Goal: Transaction & Acquisition: Purchase product/service

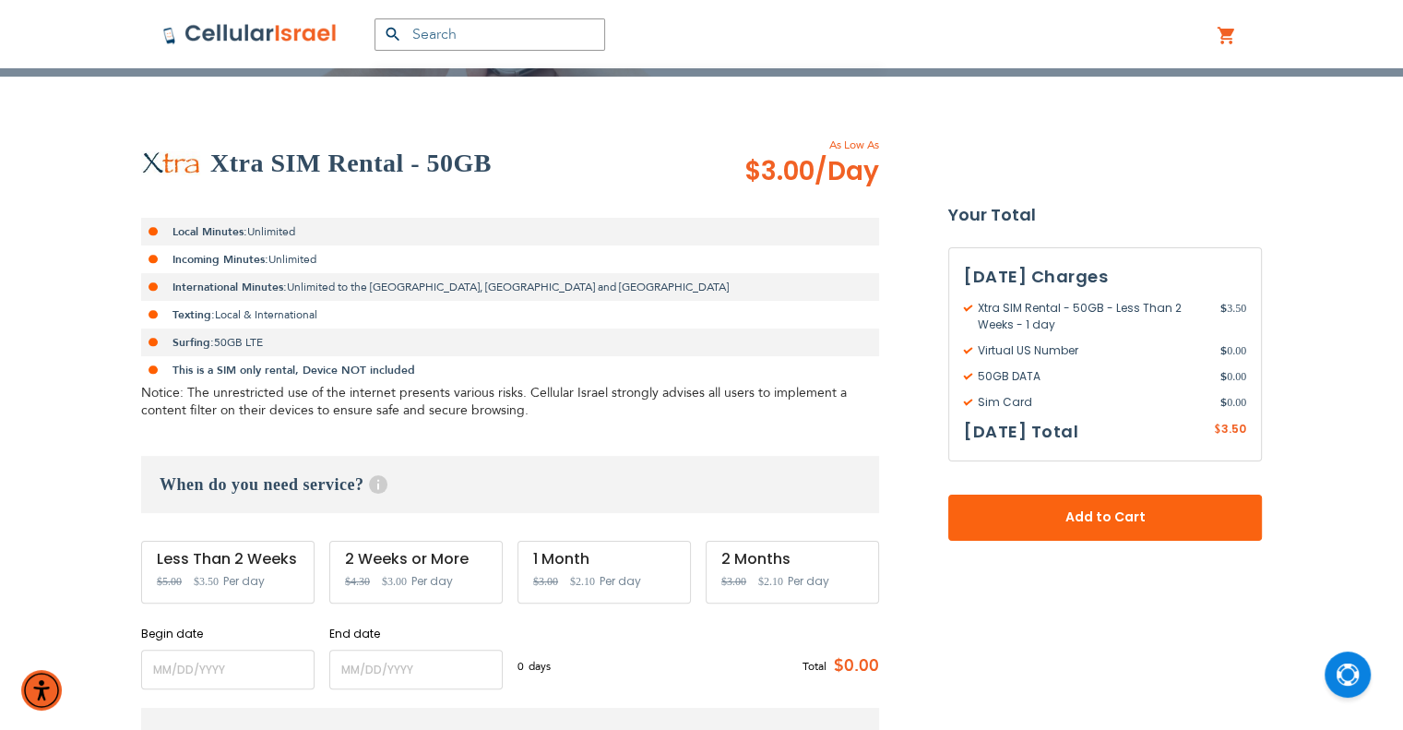
scroll to position [277, 0]
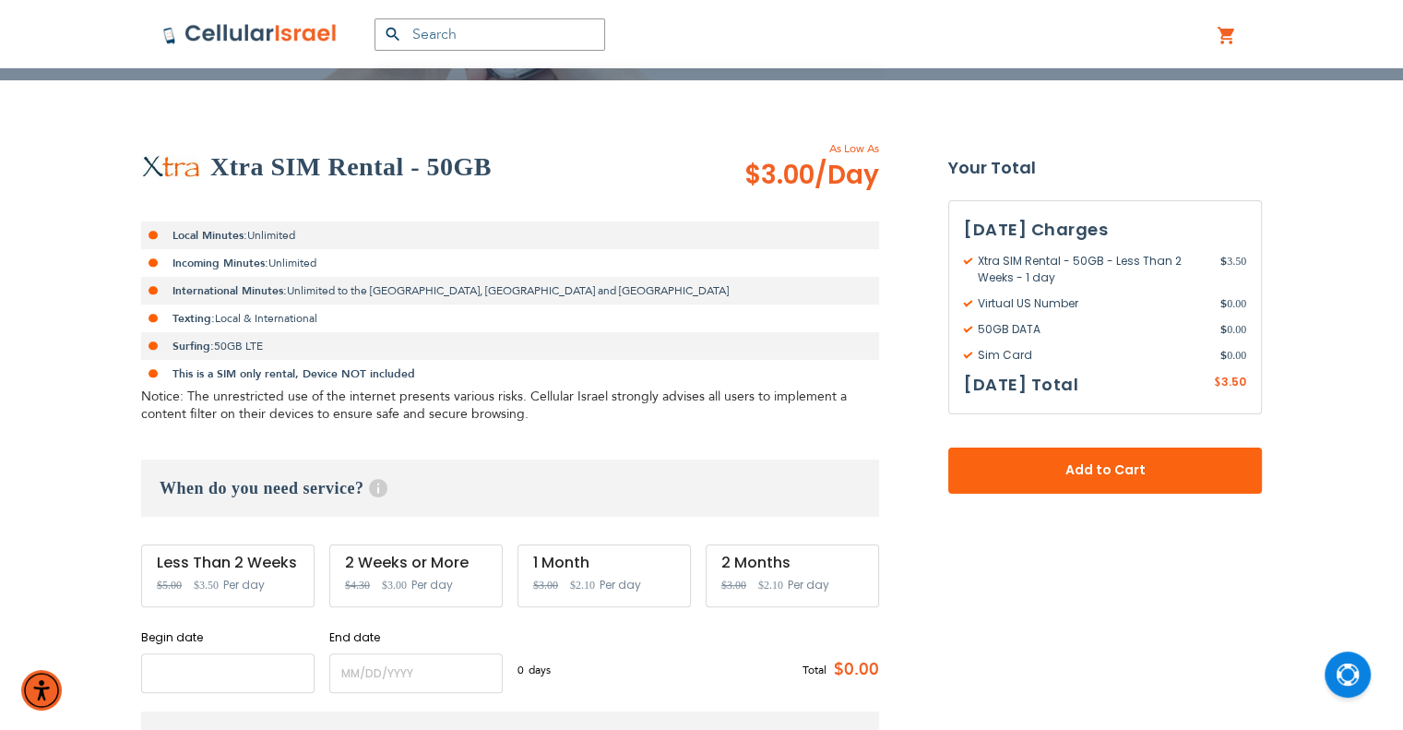
click at [255, 673] on input "name" at bounding box center [227, 673] width 173 height 40
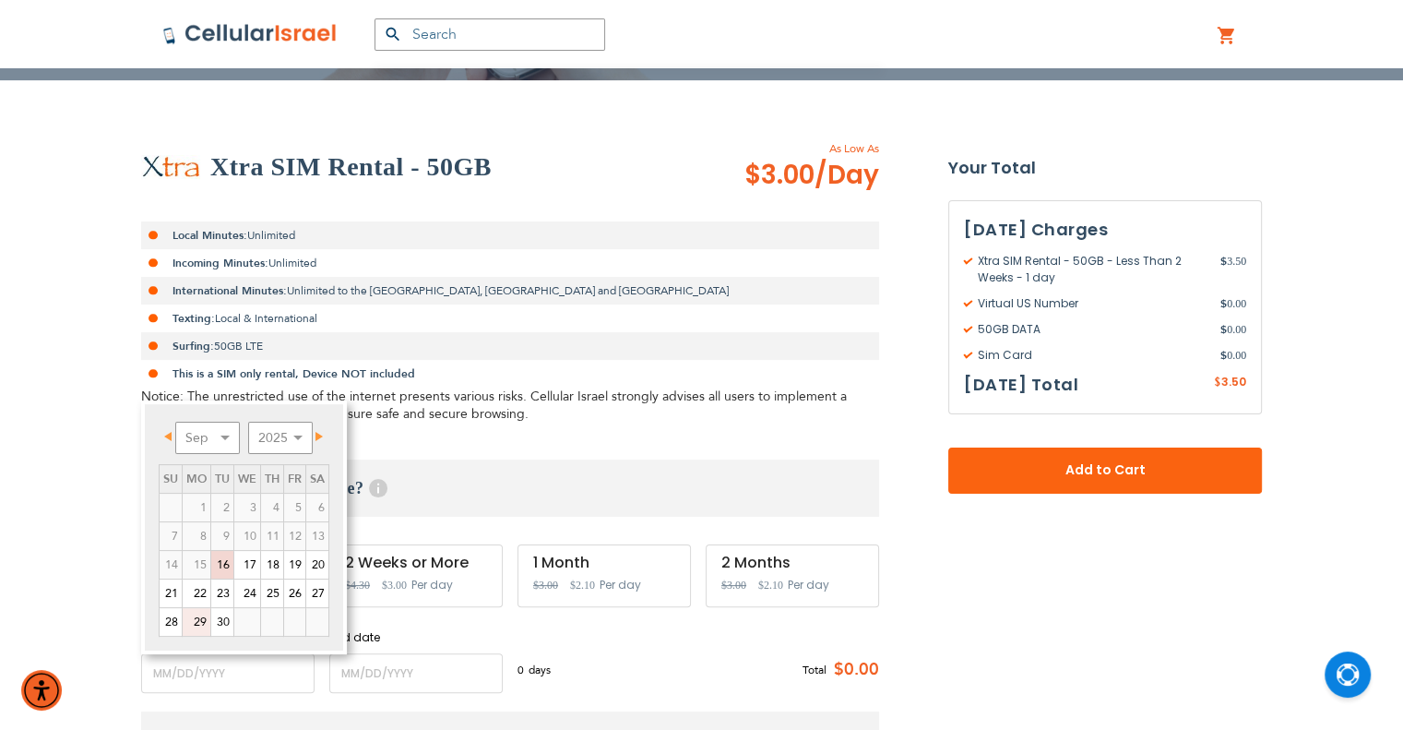
drag, startPoint x: 191, startPoint y: 619, endPoint x: 201, endPoint y: 618, distance: 10.2
click at [191, 619] on link "29" at bounding box center [197, 622] width 28 height 28
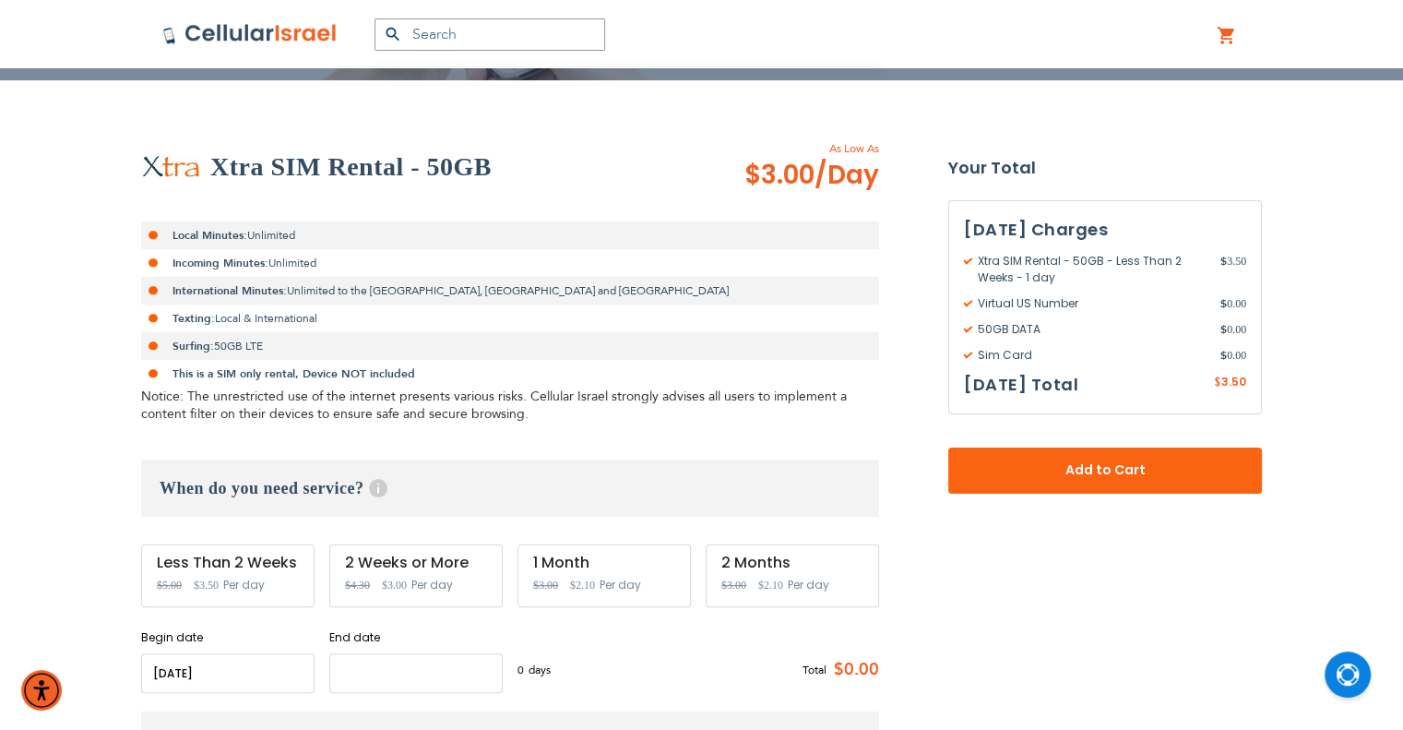
click at [426, 691] on input "name" at bounding box center [415, 673] width 173 height 40
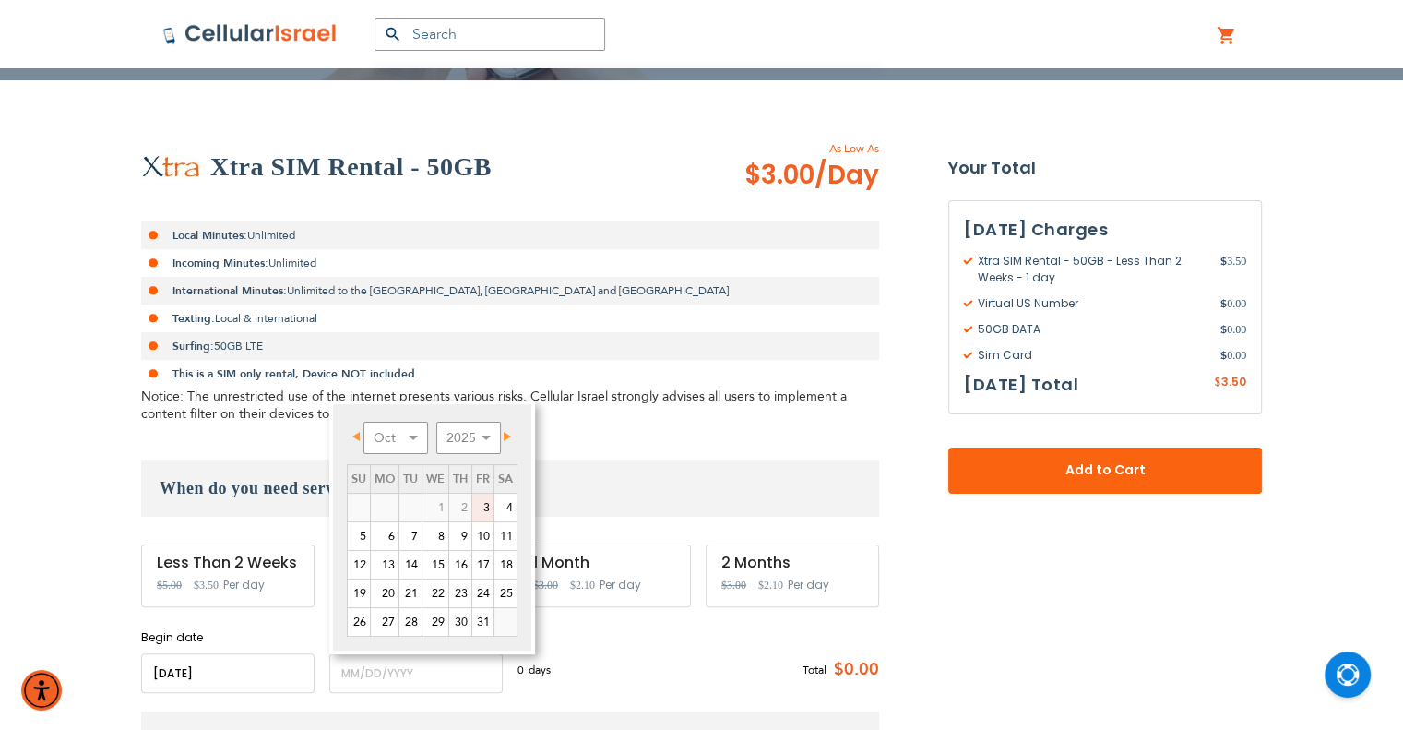
click at [509, 428] on link "Next" at bounding box center [504, 435] width 23 height 23
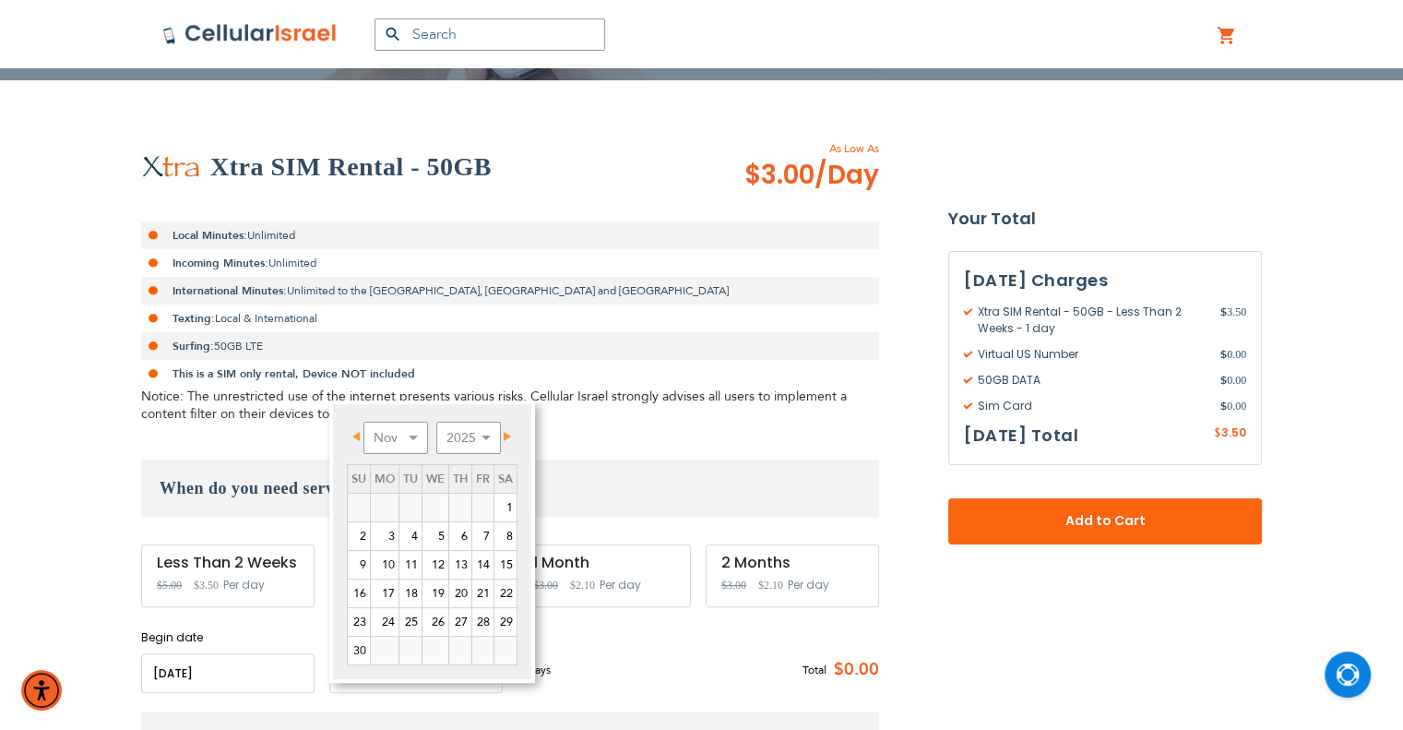
scroll to position [369, 0]
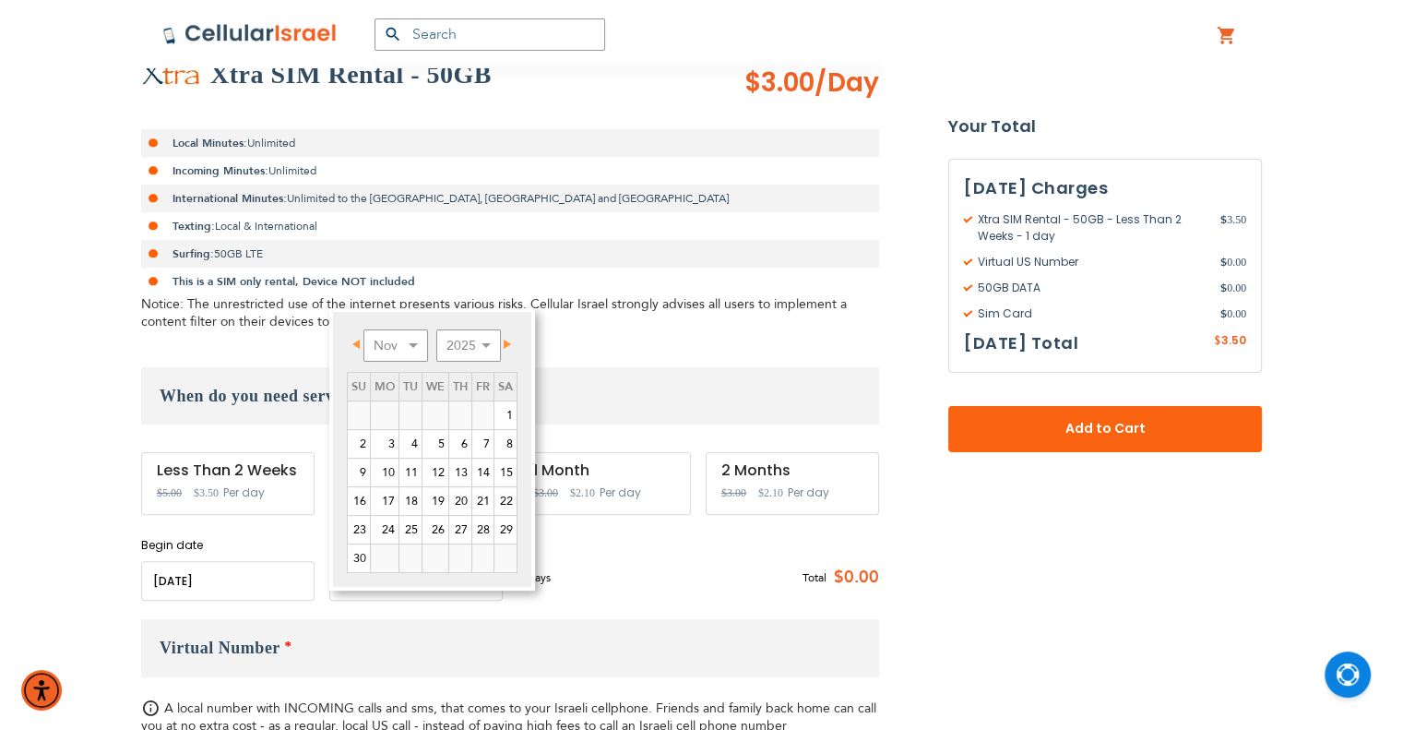
click at [258, 582] on input "name" at bounding box center [227, 581] width 173 height 40
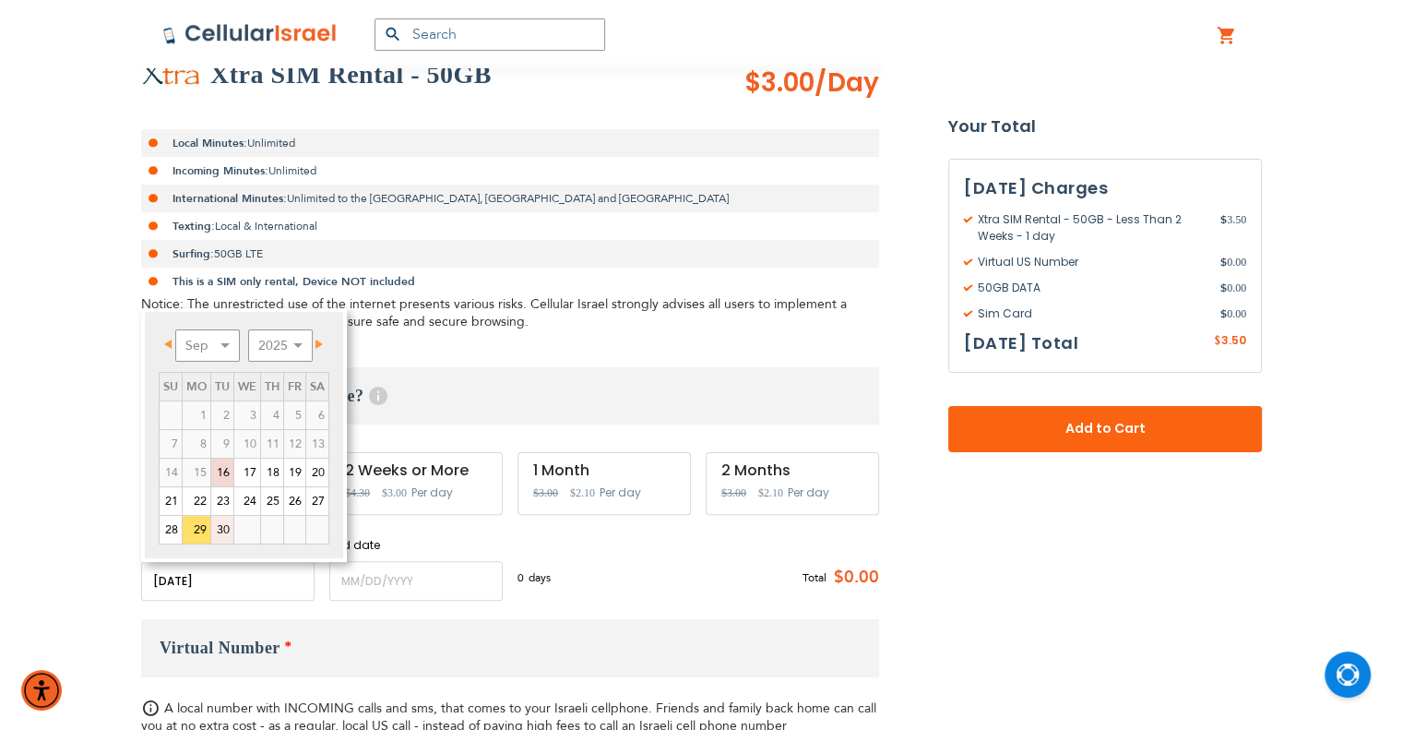
click at [230, 527] on link "30" at bounding box center [222, 530] width 22 height 28
type input "[DATE]"
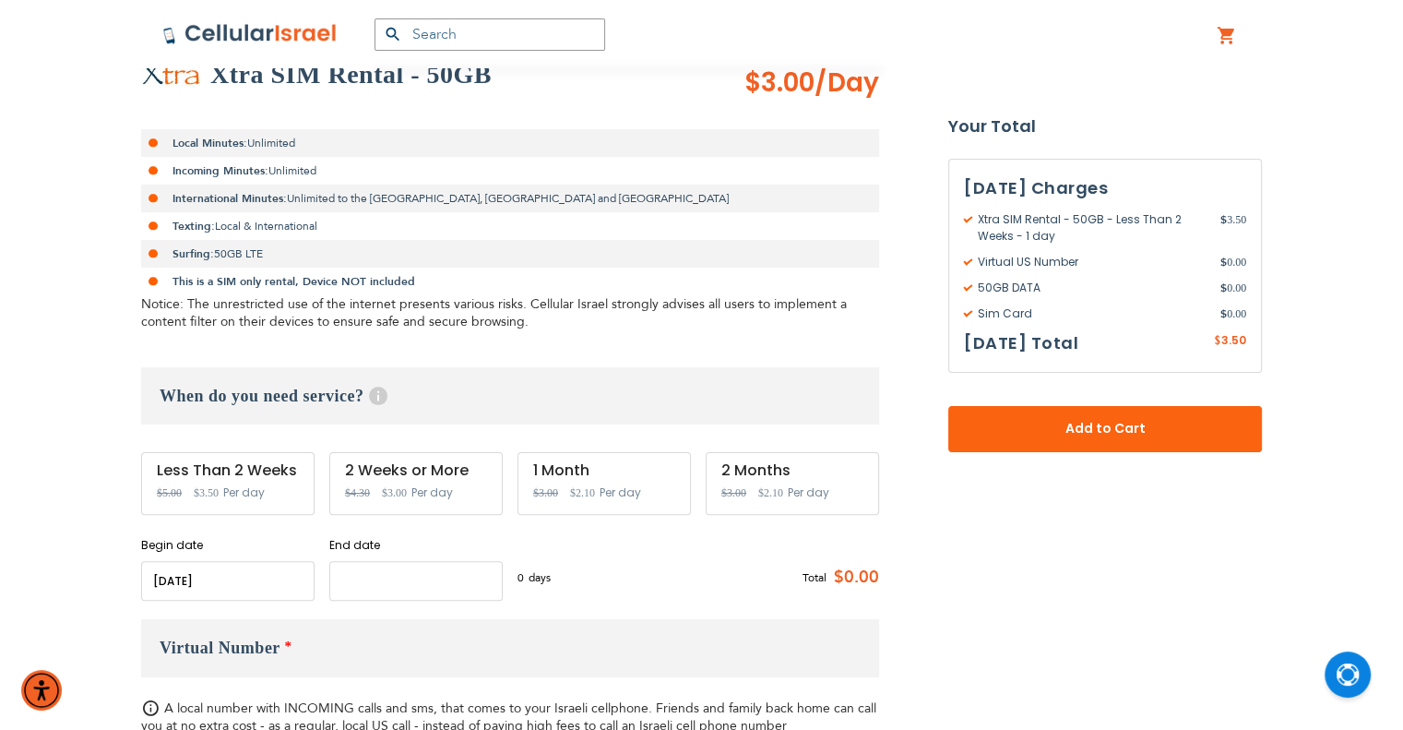
click at [452, 590] on input "name" at bounding box center [415, 581] width 173 height 40
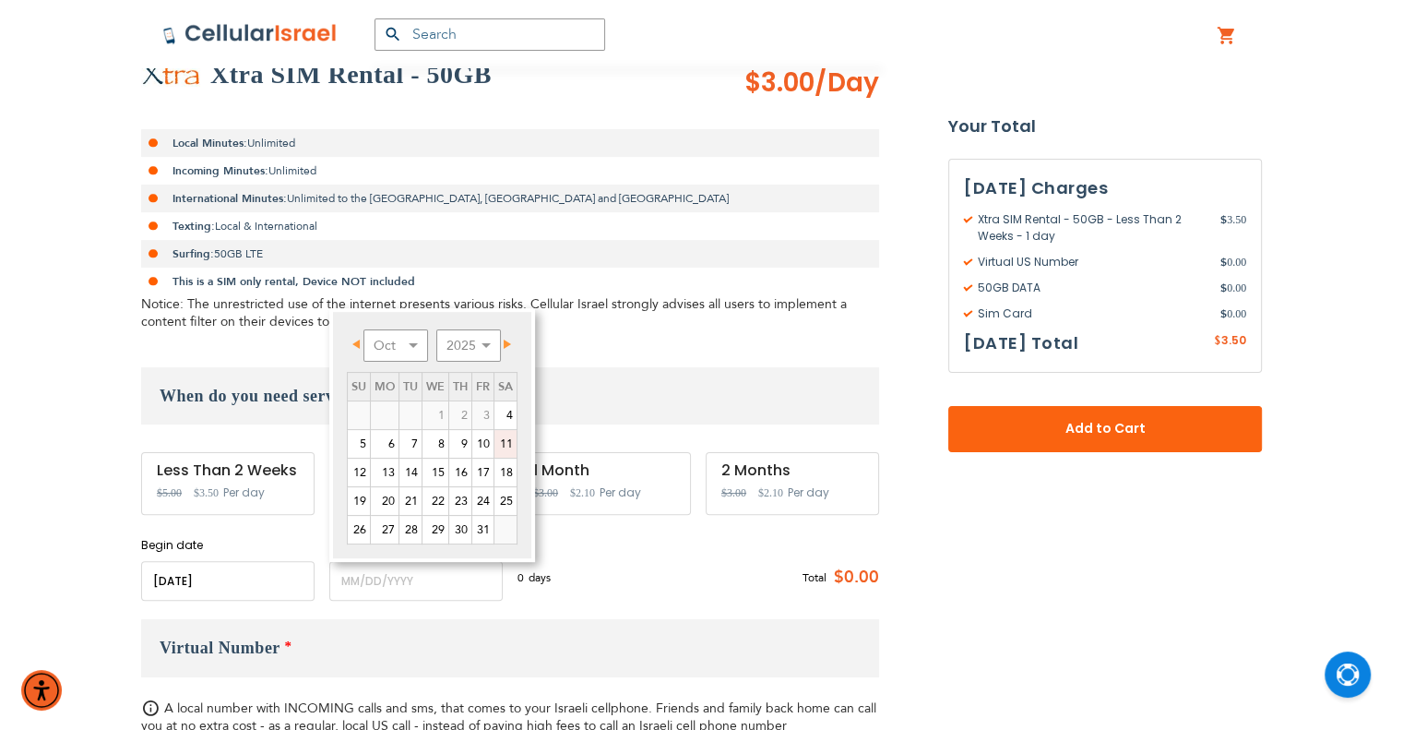
click at [501, 445] on link "11" at bounding box center [506, 444] width 22 height 28
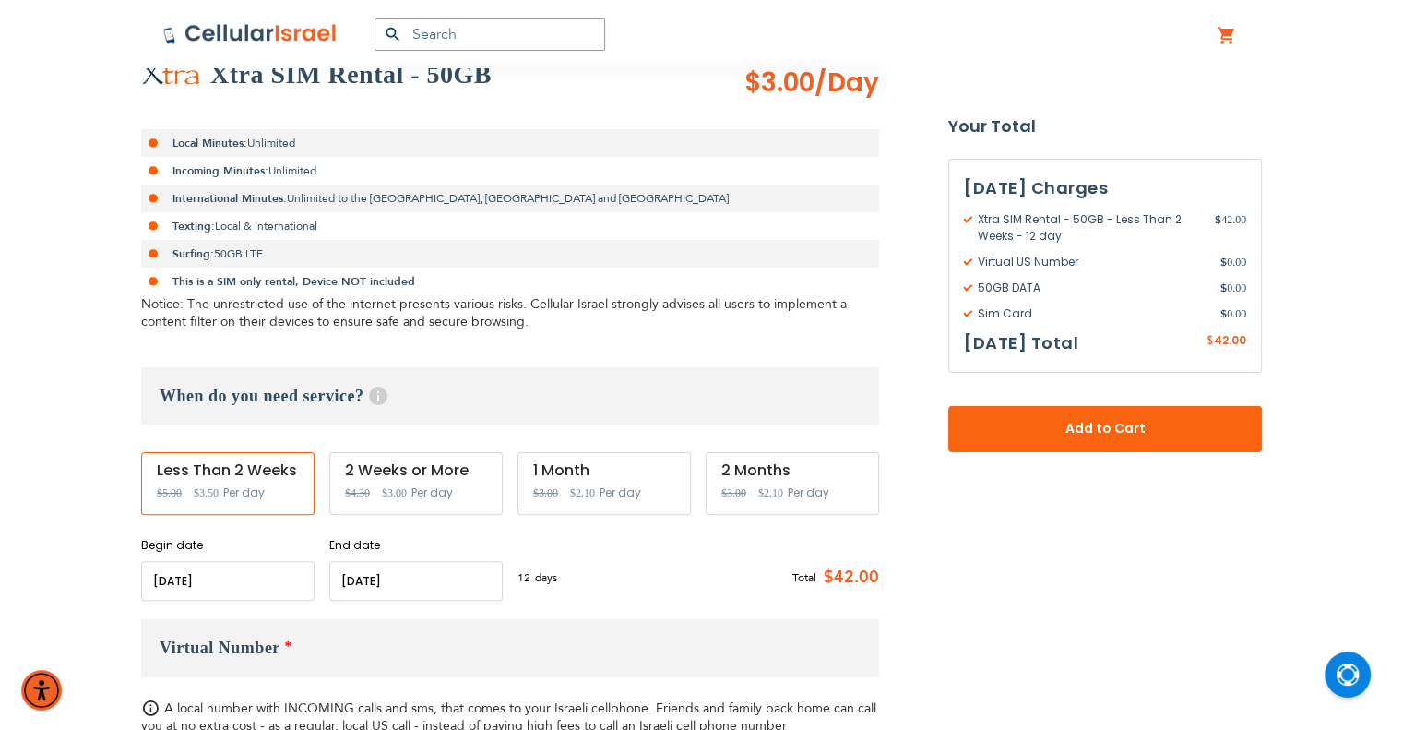
click at [401, 573] on input "name" at bounding box center [415, 581] width 173 height 40
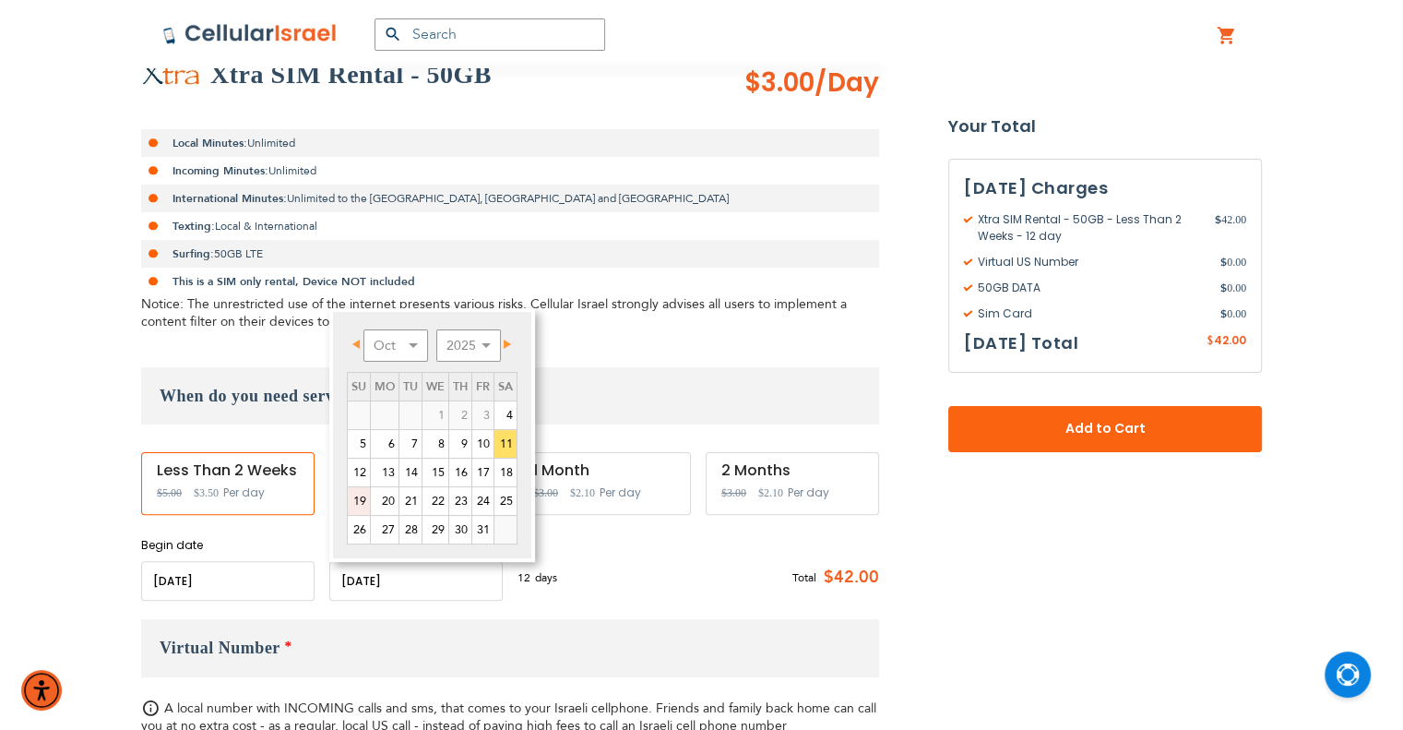
click at [359, 495] on link "19" at bounding box center [359, 501] width 22 height 28
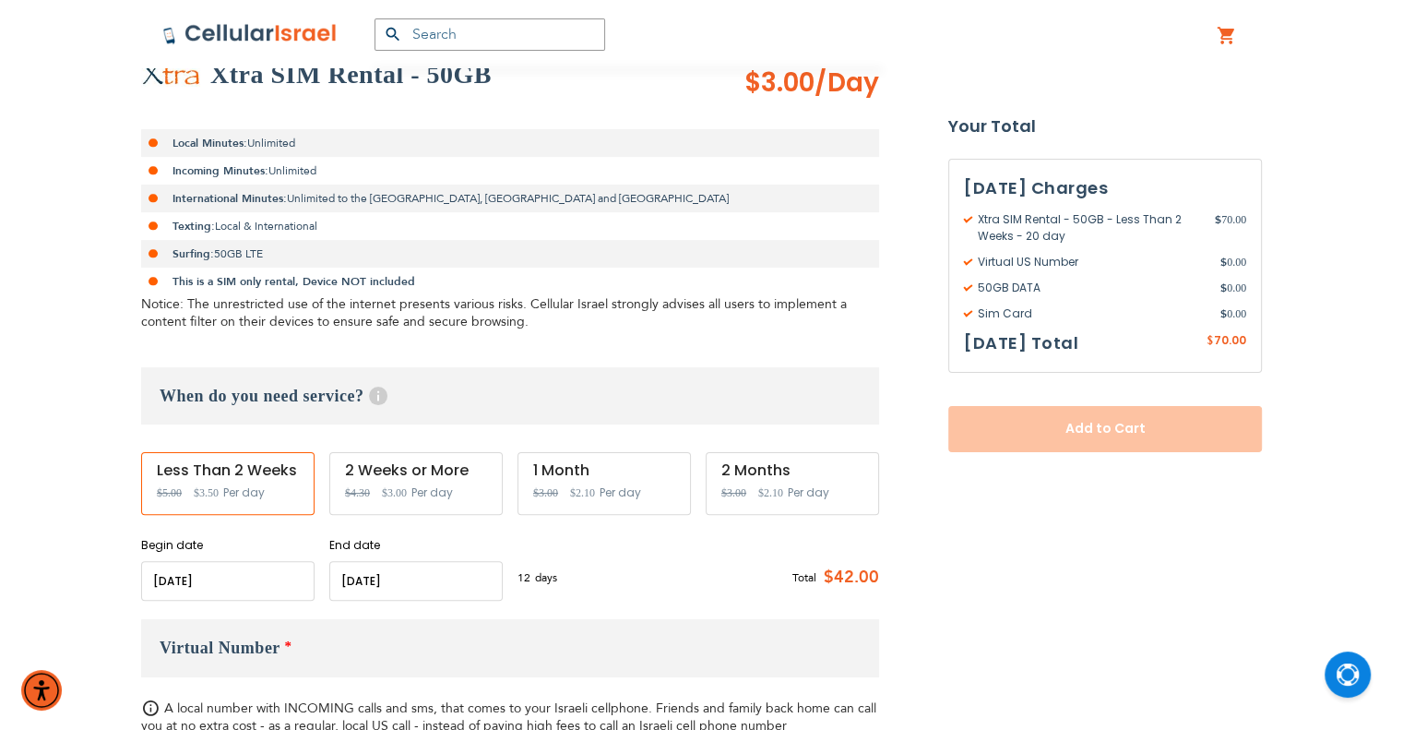
click at [388, 585] on input "name" at bounding box center [415, 581] width 173 height 40
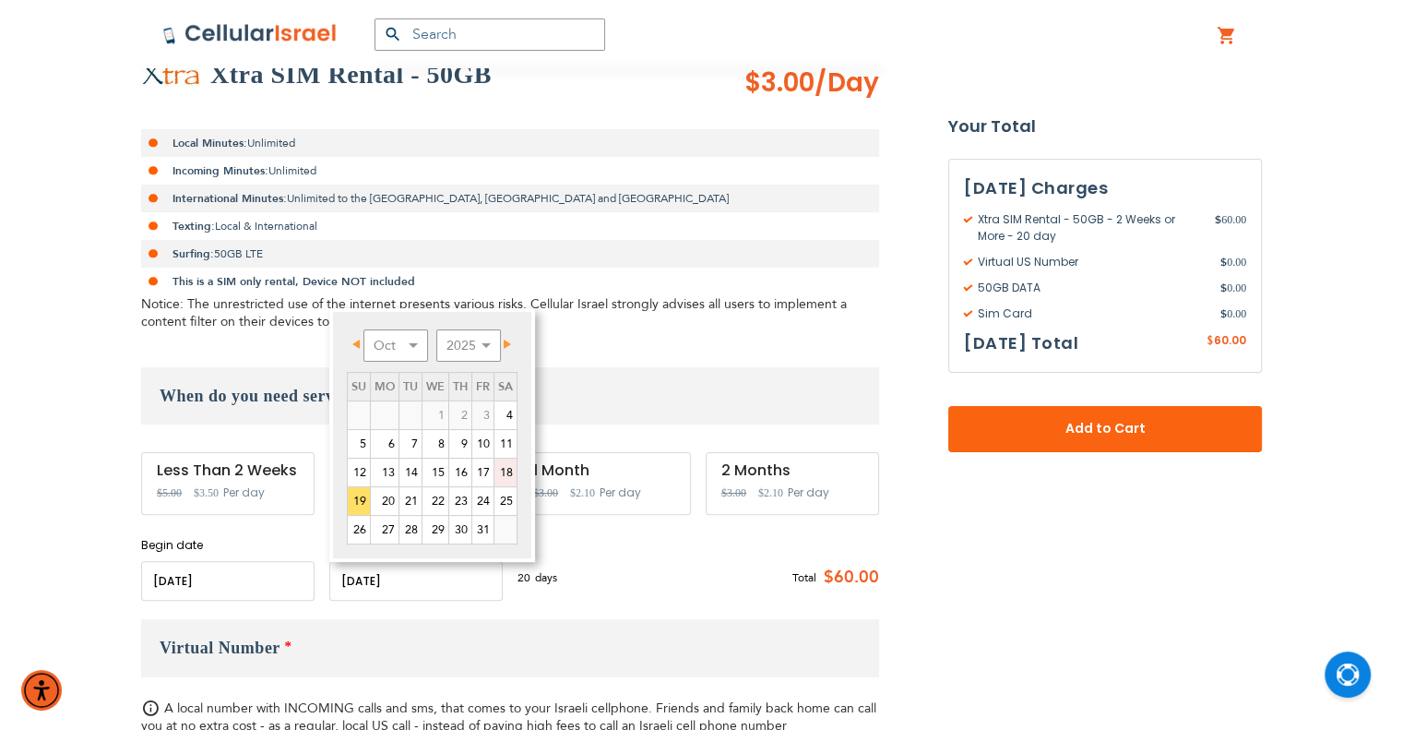
click at [498, 475] on link "18" at bounding box center [506, 473] width 22 height 28
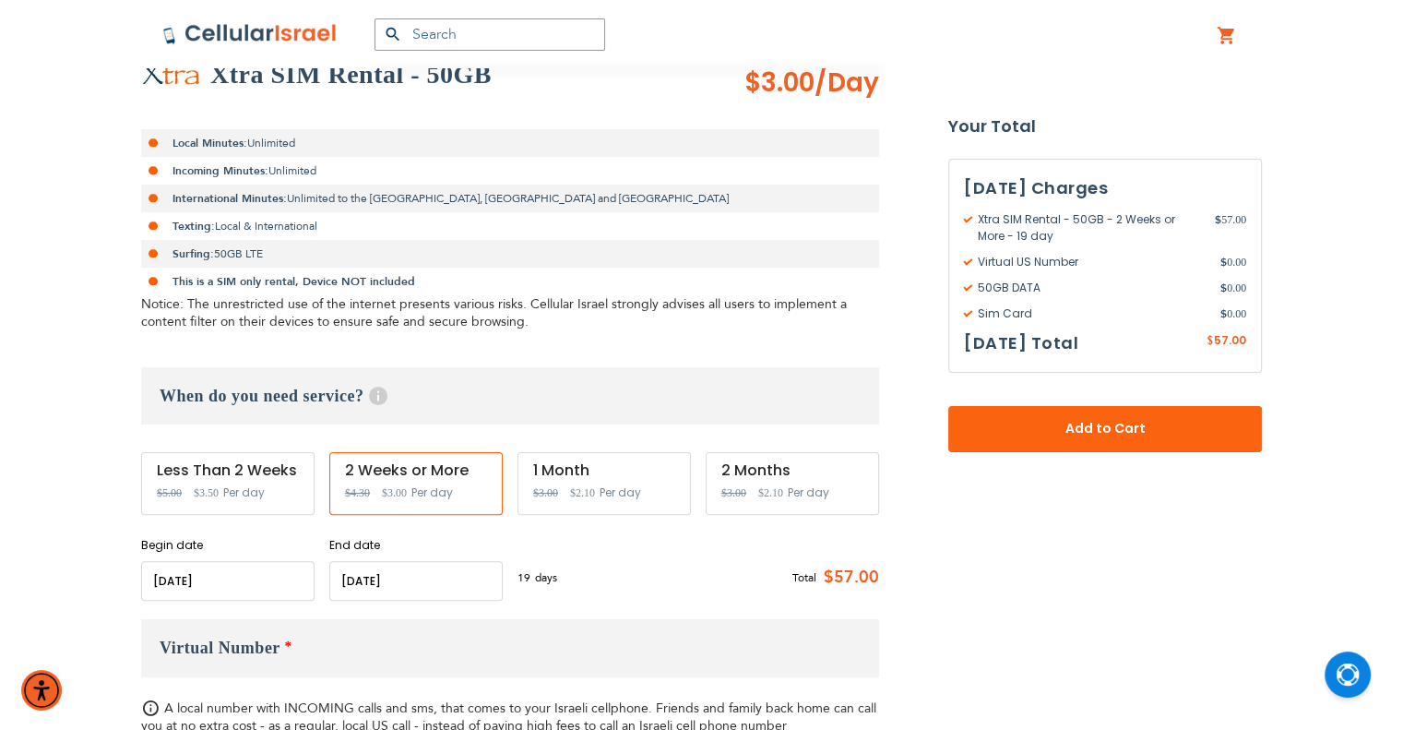
click at [461, 585] on input "name" at bounding box center [415, 581] width 173 height 40
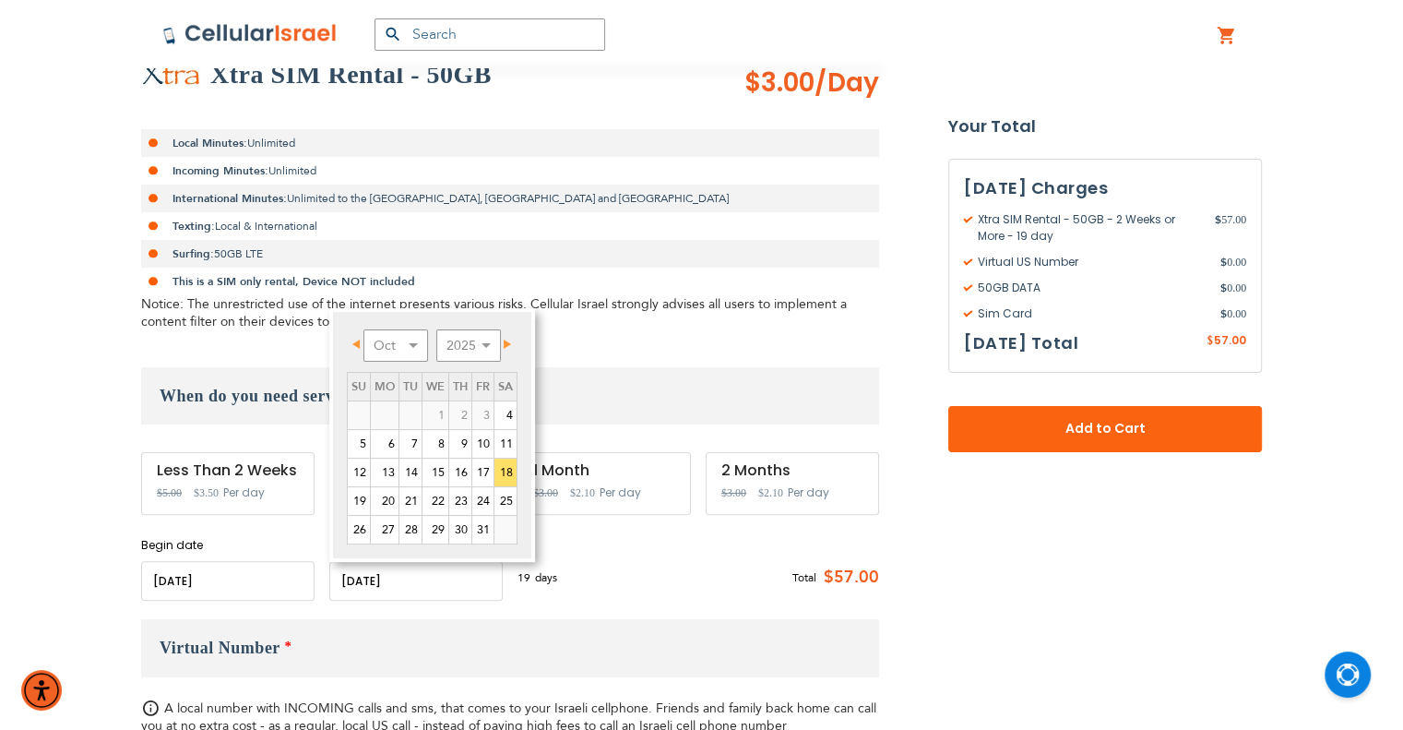
click at [459, 584] on input "name" at bounding box center [415, 581] width 173 height 40
click at [614, 576] on div "19 days $3 per day Total $57.00" at bounding box center [699, 577] width 362 height 45
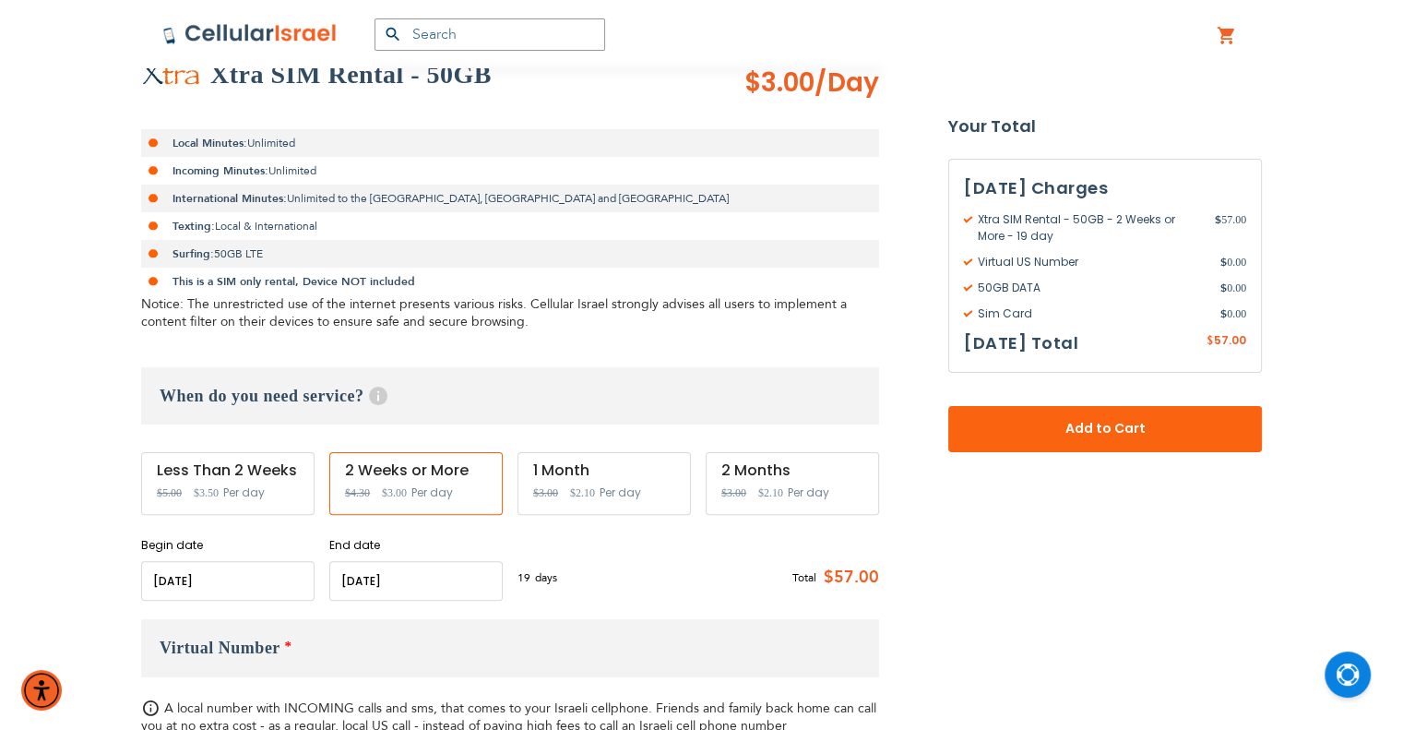
click at [435, 582] on input "name" at bounding box center [415, 581] width 173 height 40
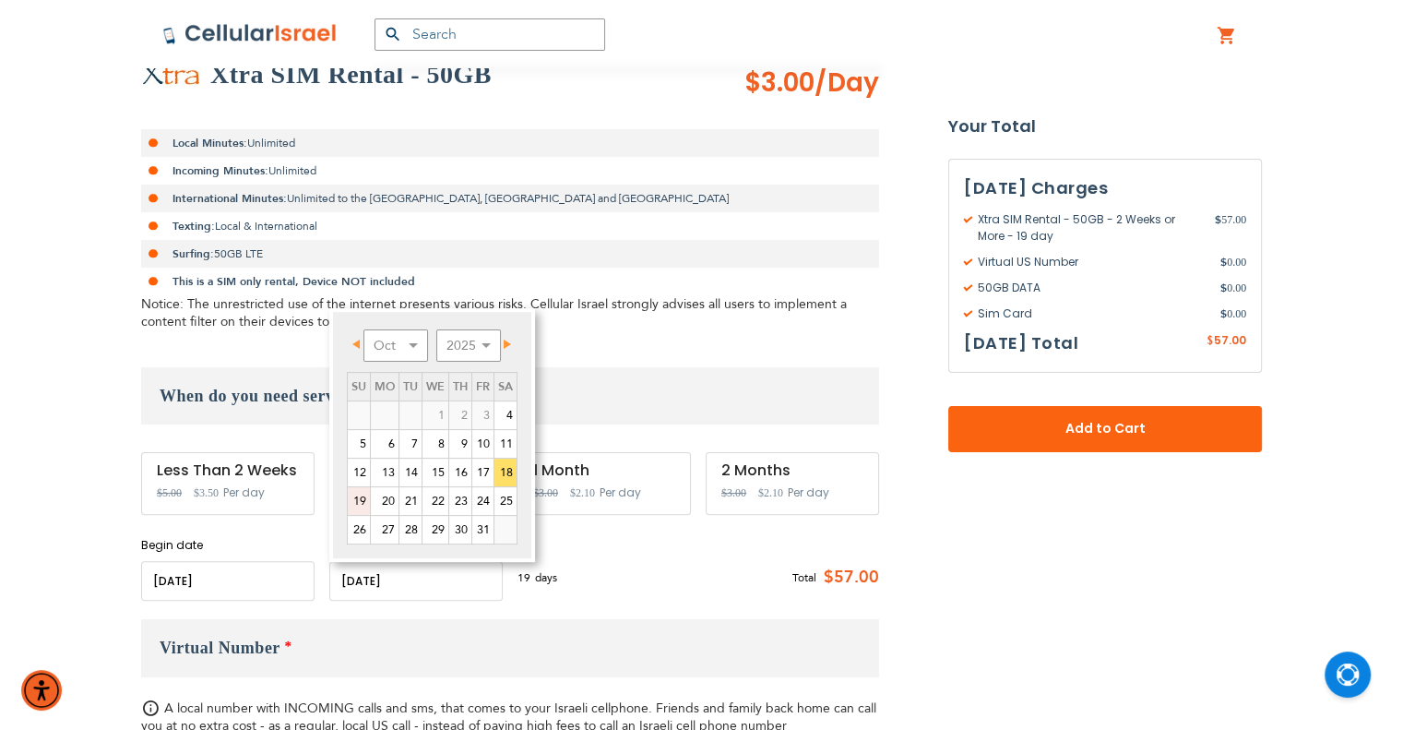
click at [362, 502] on link "19" at bounding box center [359, 501] width 22 height 28
type input "[DATE]"
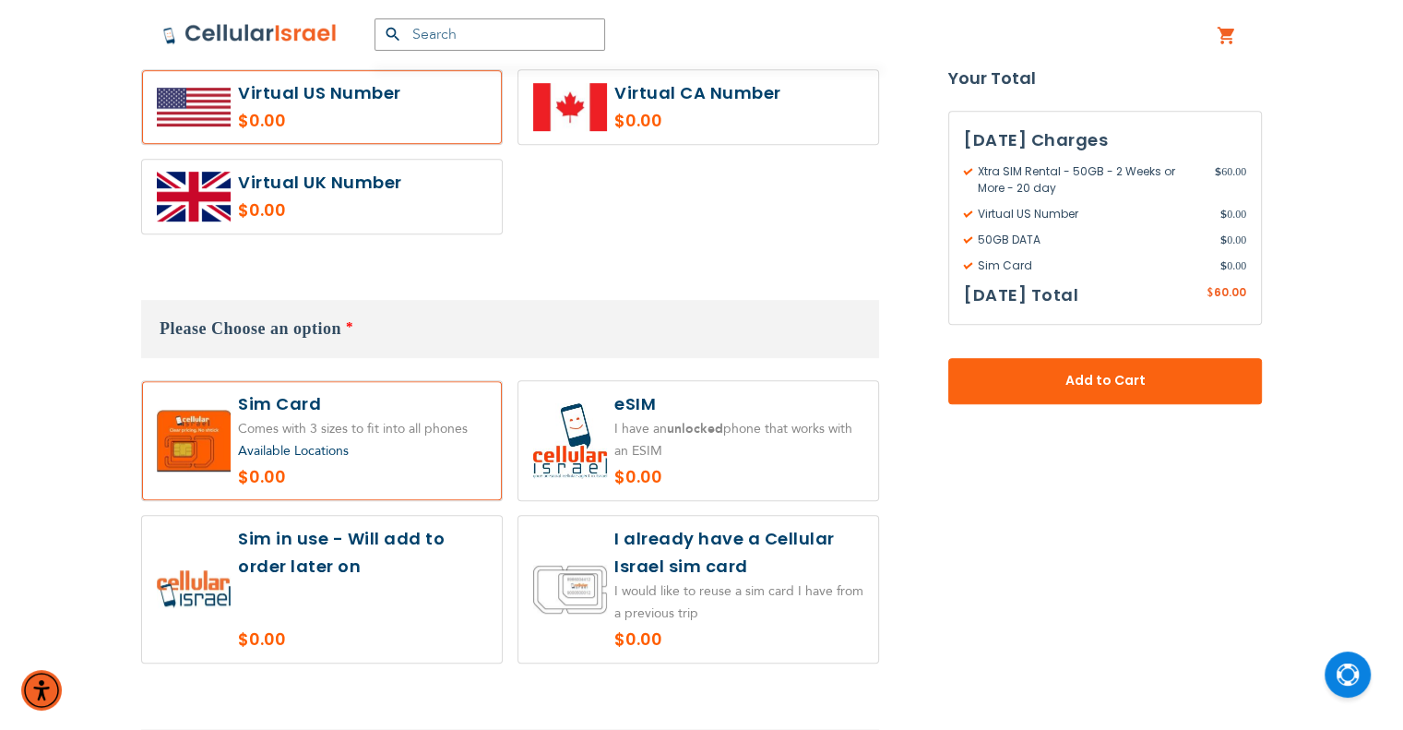
scroll to position [1292, 0]
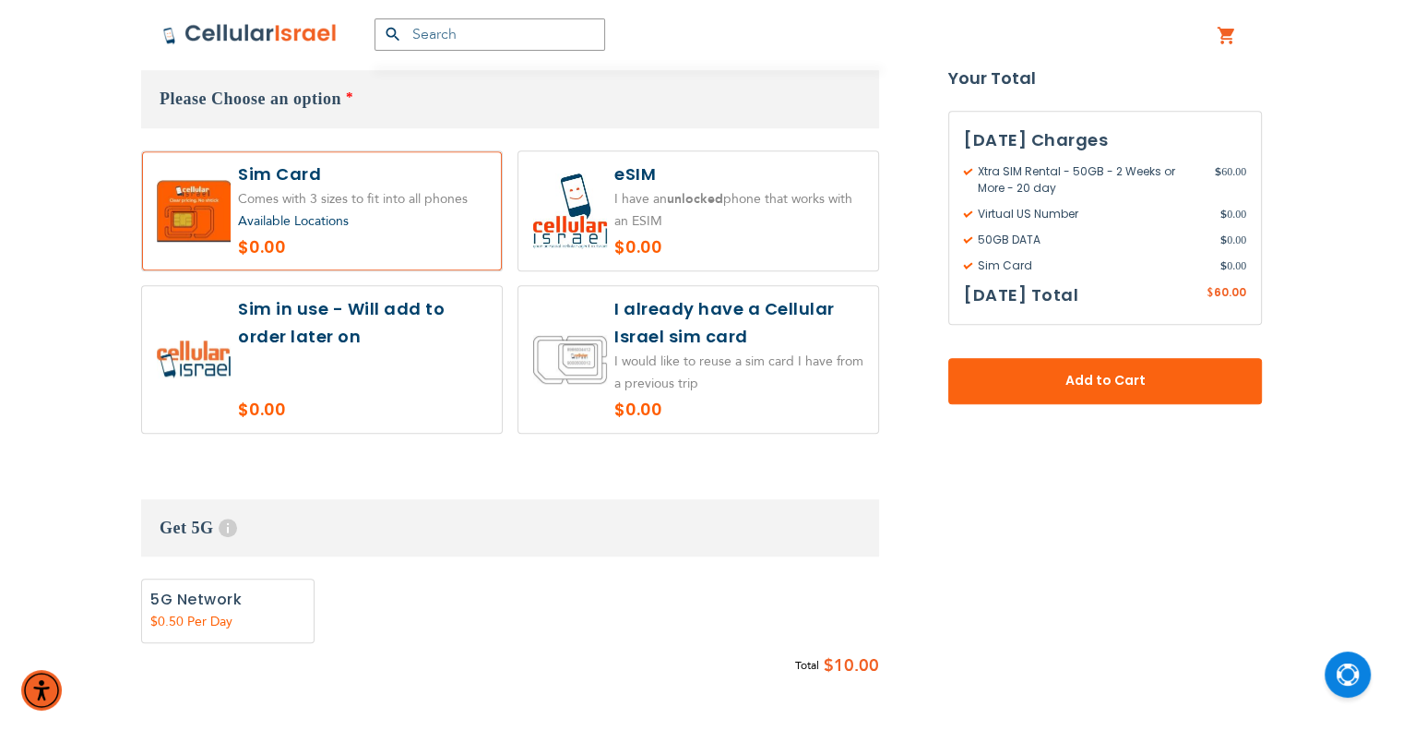
click at [648, 169] on label at bounding box center [699, 210] width 360 height 119
radio input "true"
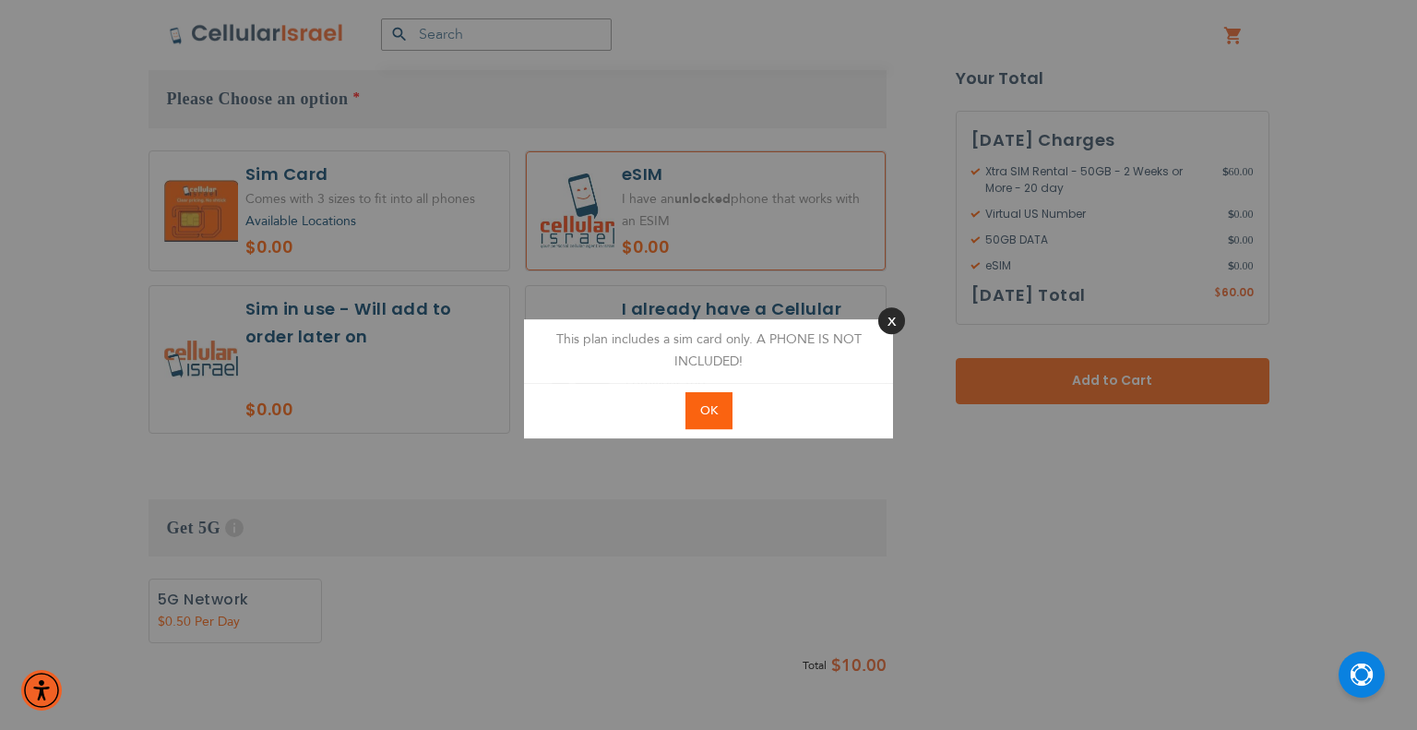
click at [900, 324] on button "Close" at bounding box center [891, 320] width 27 height 27
